Goal: Navigation & Orientation: Find specific page/section

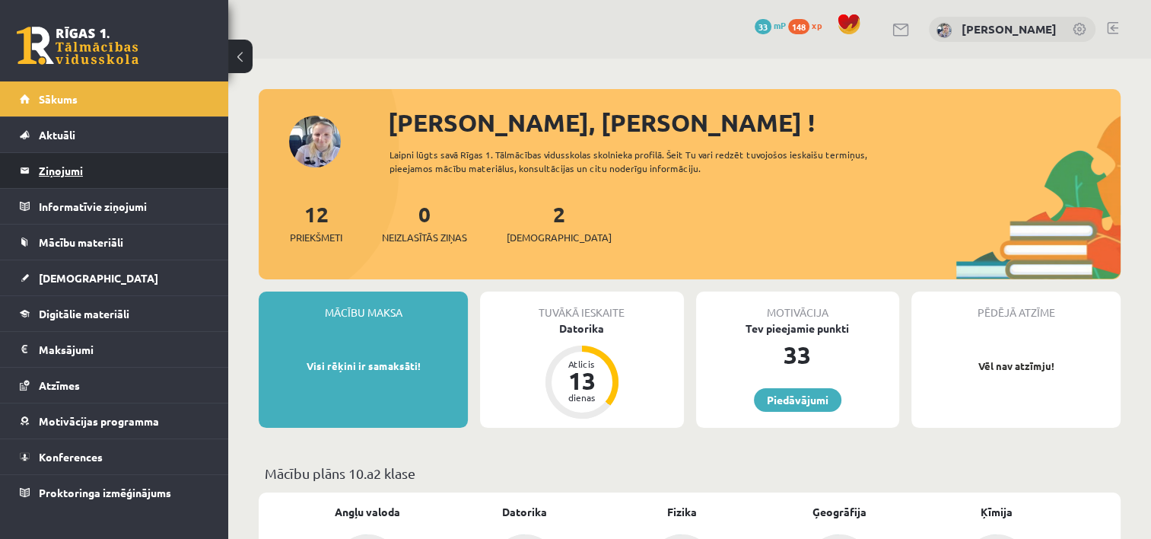
click at [142, 170] on legend "Ziņojumi 0" at bounding box center [124, 170] width 170 height 35
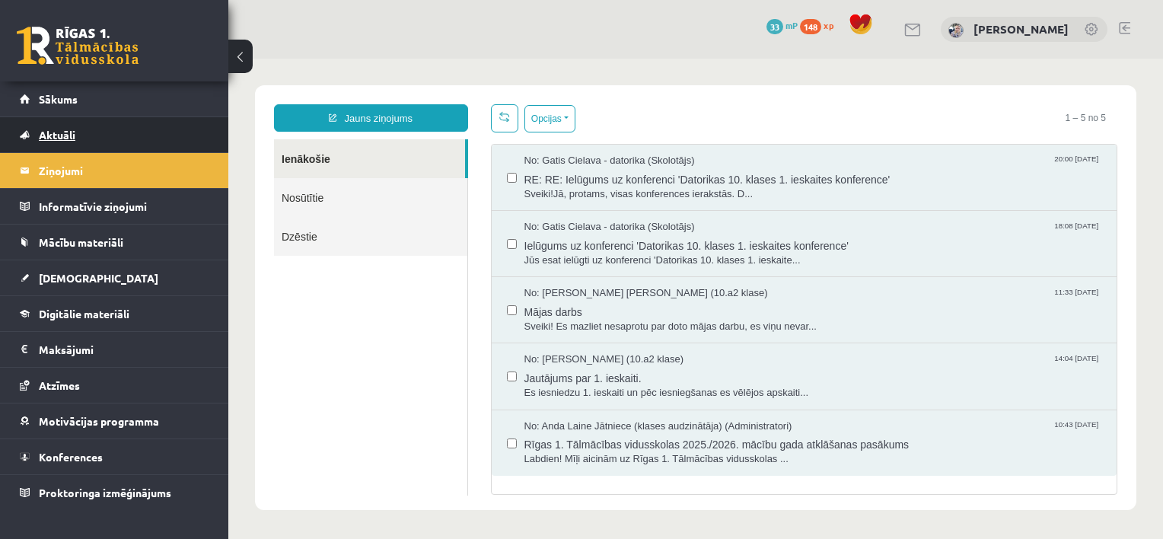
click at [140, 133] on link "Aktuāli" at bounding box center [114, 134] width 189 height 35
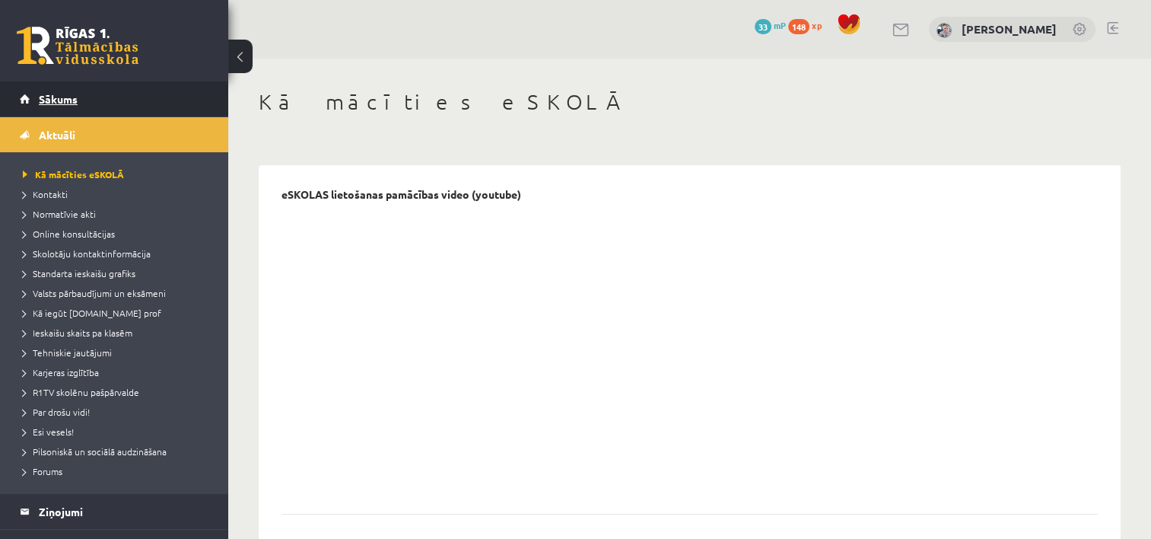
click at [138, 100] on link "Sākums" at bounding box center [114, 98] width 189 height 35
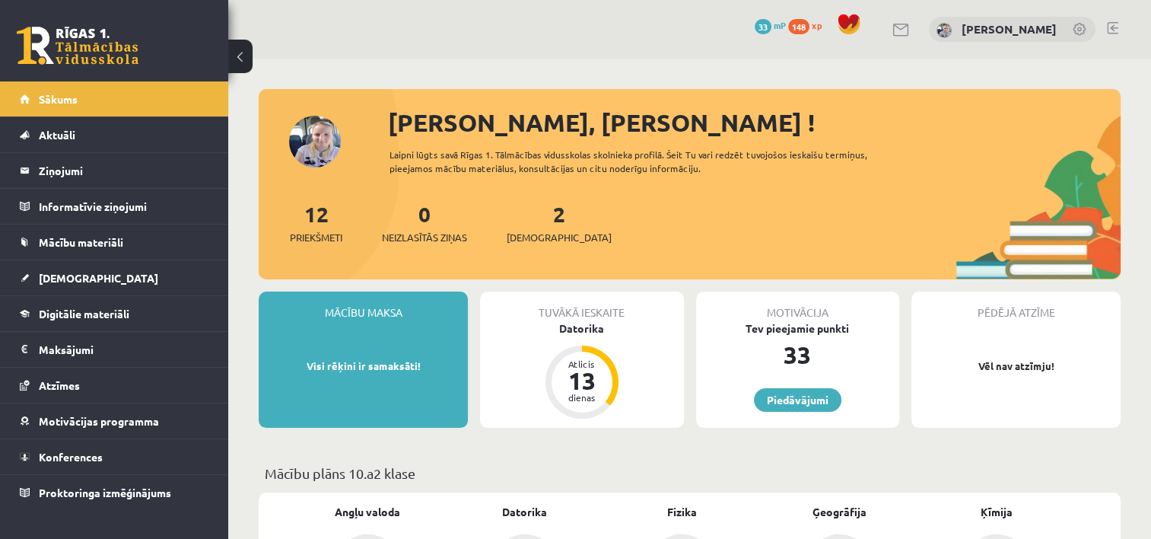
click at [138, 100] on link "Sākums" at bounding box center [114, 98] width 189 height 35
click at [166, 161] on legend "Ziņojumi 0" at bounding box center [124, 170] width 170 height 35
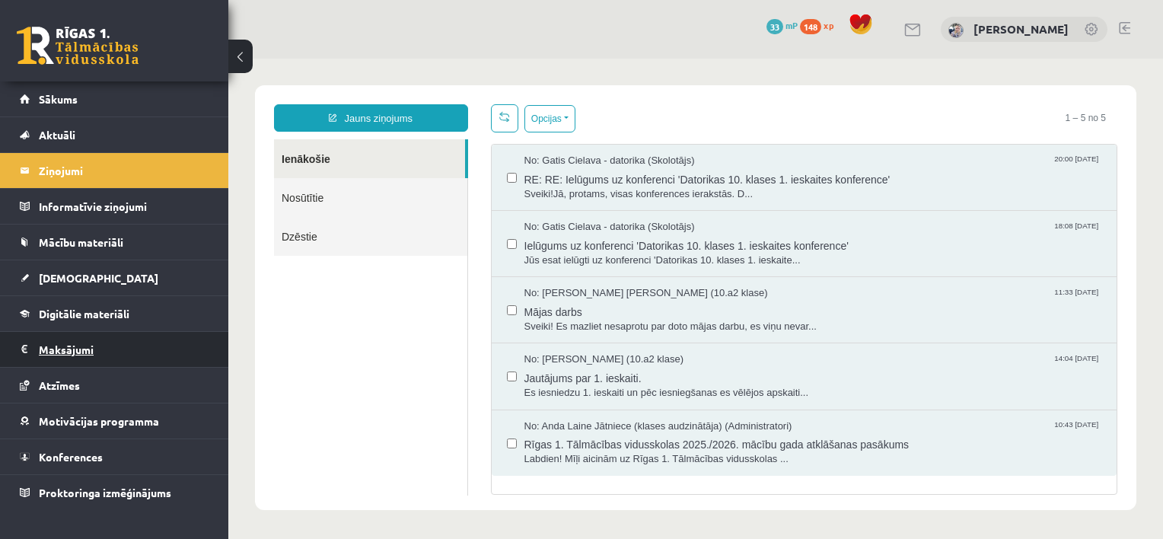
click at [131, 343] on legend "Maksājumi 0" at bounding box center [124, 349] width 170 height 35
